Goal: Task Accomplishment & Management: Use online tool/utility

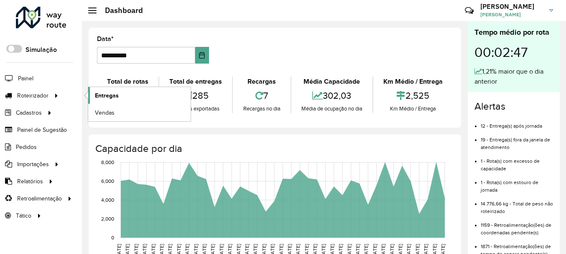
click at [107, 96] on span "Entregas" at bounding box center [107, 95] width 24 height 9
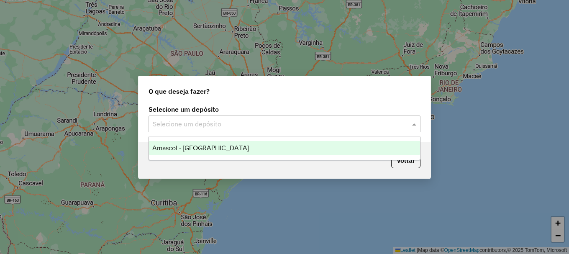
click at [212, 128] on input "text" at bounding box center [276, 124] width 247 height 10
click at [208, 146] on span "Amascol - [GEOGRAPHIC_DATA]" at bounding box center [200, 147] width 97 height 7
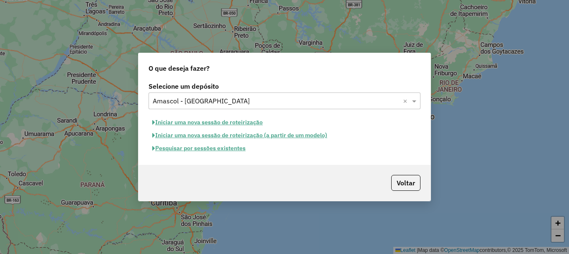
click at [204, 148] on button "Pesquisar por sessões existentes" at bounding box center [198, 148] width 101 height 13
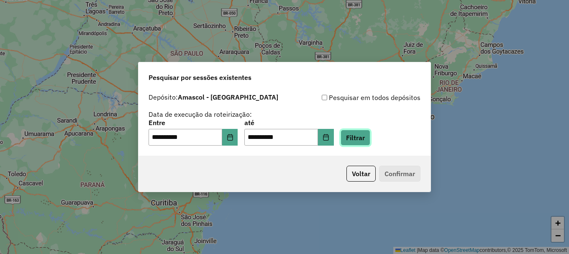
click at [365, 137] on button "Filtrar" at bounding box center [355, 138] width 30 height 16
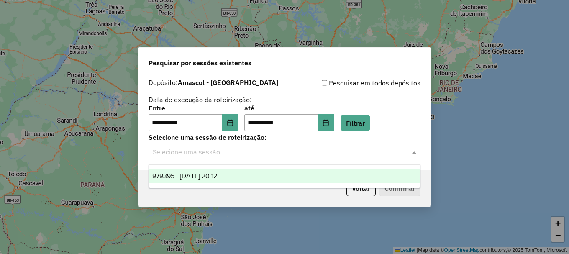
click at [204, 150] on input "text" at bounding box center [276, 152] width 247 height 10
click at [201, 176] on span "979395 - 14/08/2025 20:12" at bounding box center [184, 175] width 65 height 7
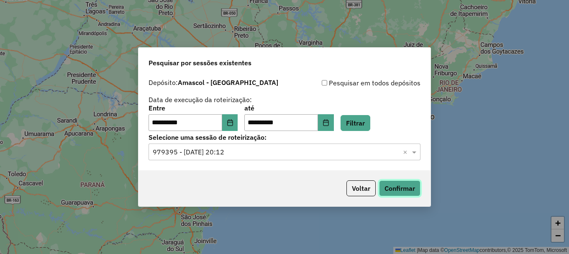
click at [397, 189] on button "Confirmar" at bounding box center [399, 188] width 41 height 16
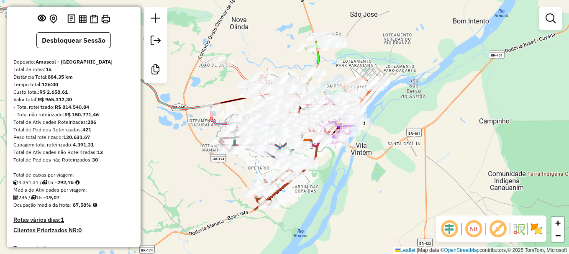
scroll to position [84, 0]
